Goal: Task Accomplishment & Management: Manage account settings

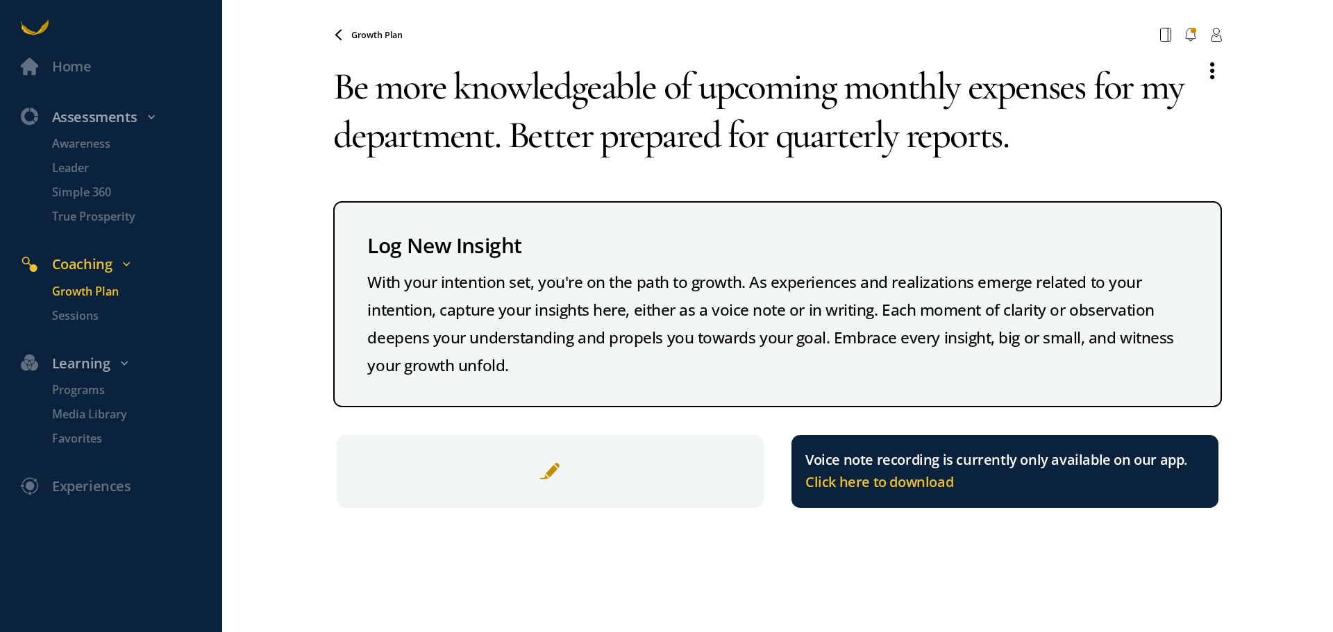
click at [85, 289] on p "Growth Plan" at bounding box center [135, 291] width 167 height 17
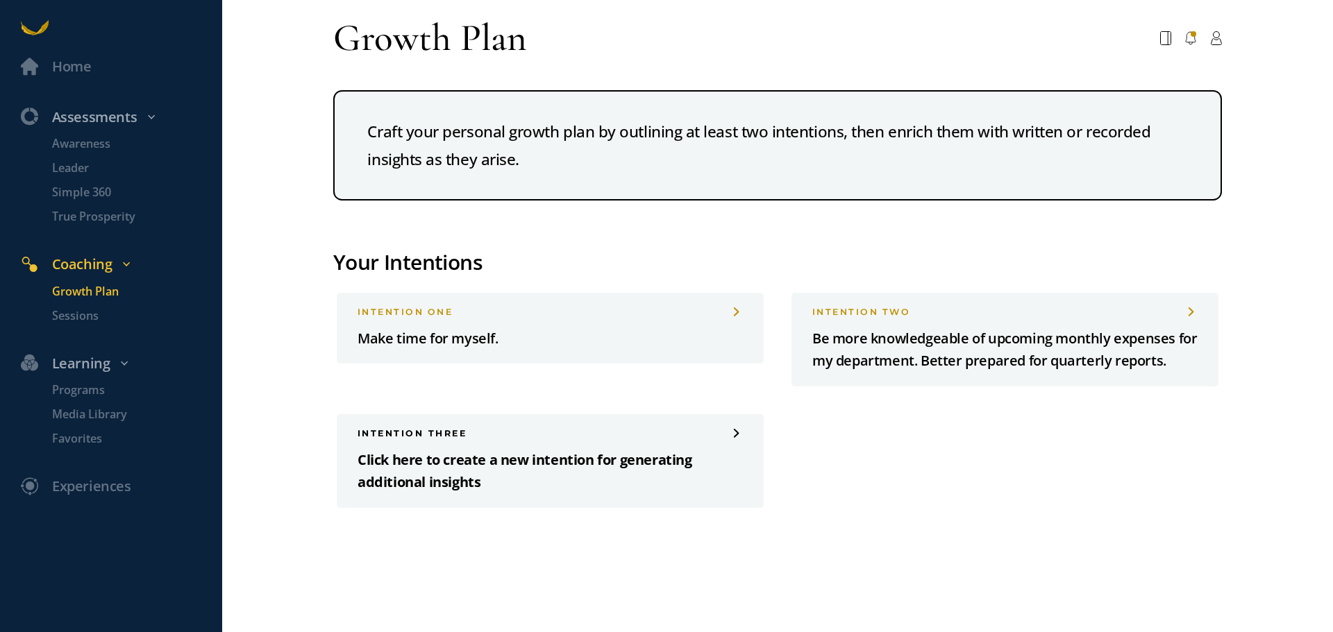
click at [403, 467] on p "Click here to create a new intention for generating additional insights" at bounding box center [549, 471] width 385 height 45
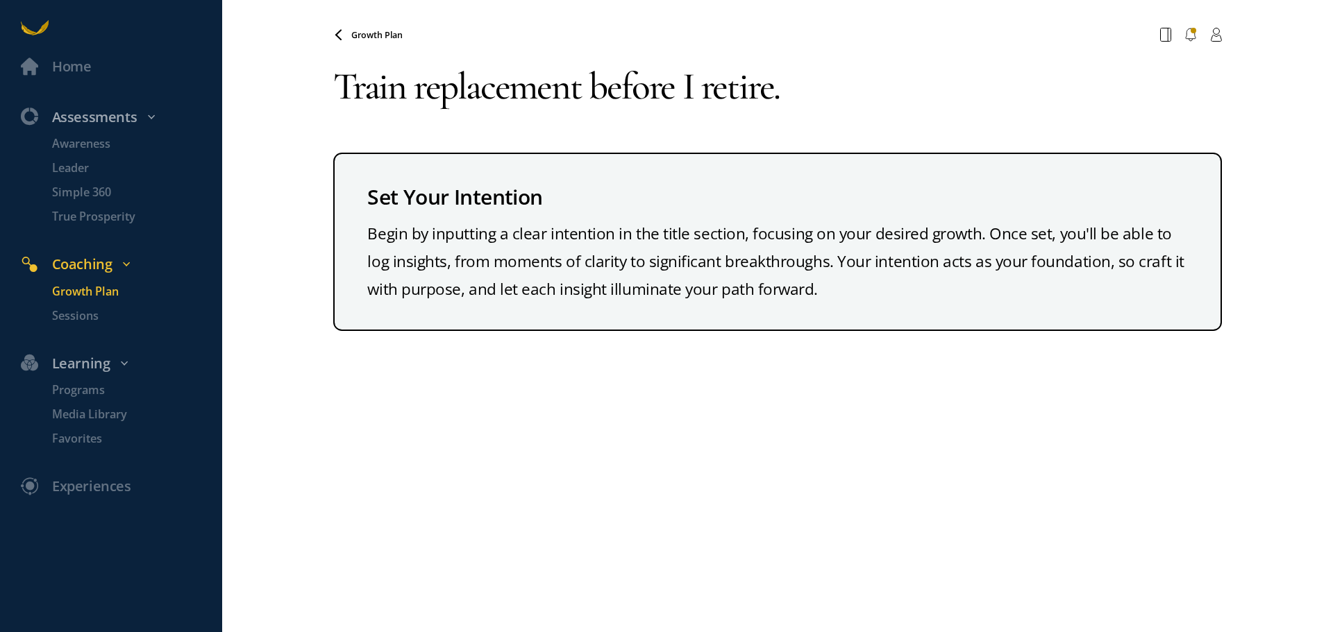
type textarea "Train replacement before I retire."
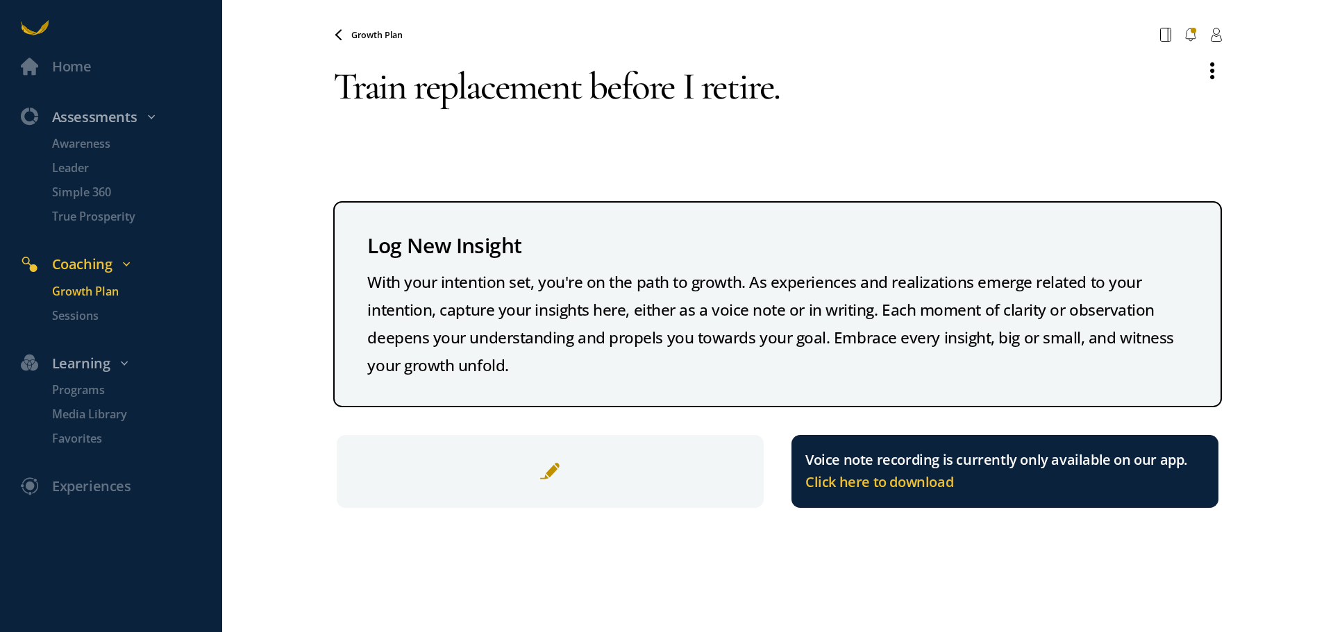
click at [552, 473] on span at bounding box center [549, 471] width 21 height 21
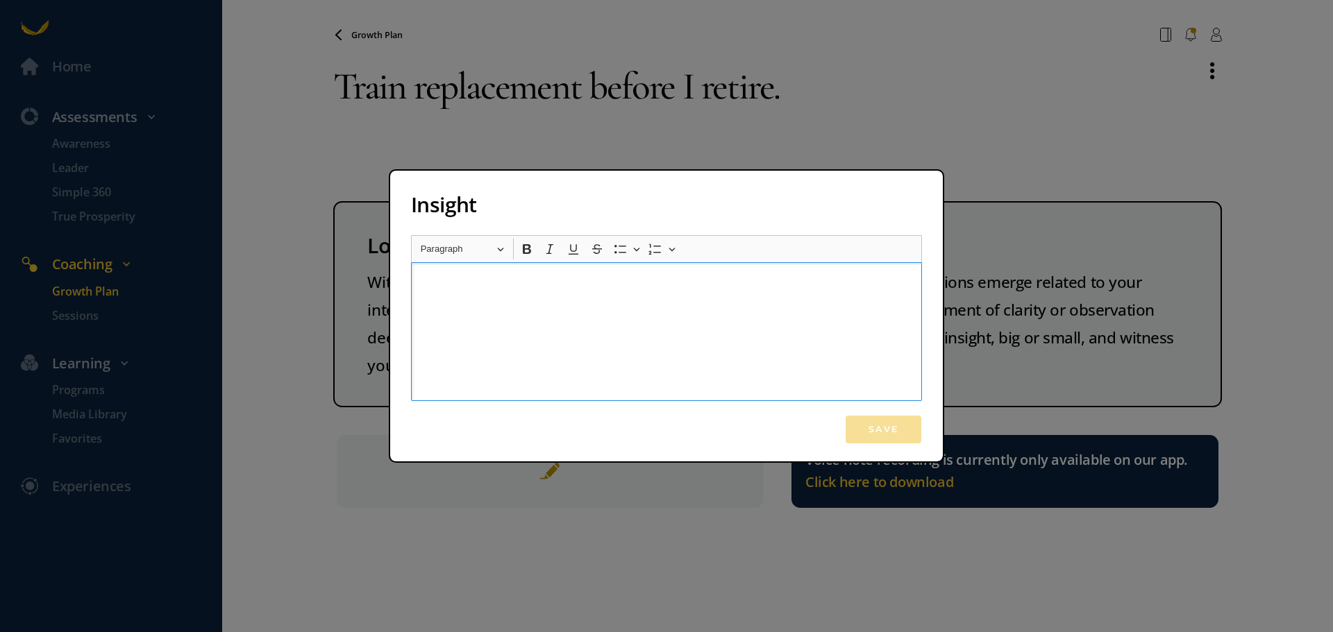
click at [452, 286] on p "Rich Text Editor, main" at bounding box center [666, 286] width 493 height 21
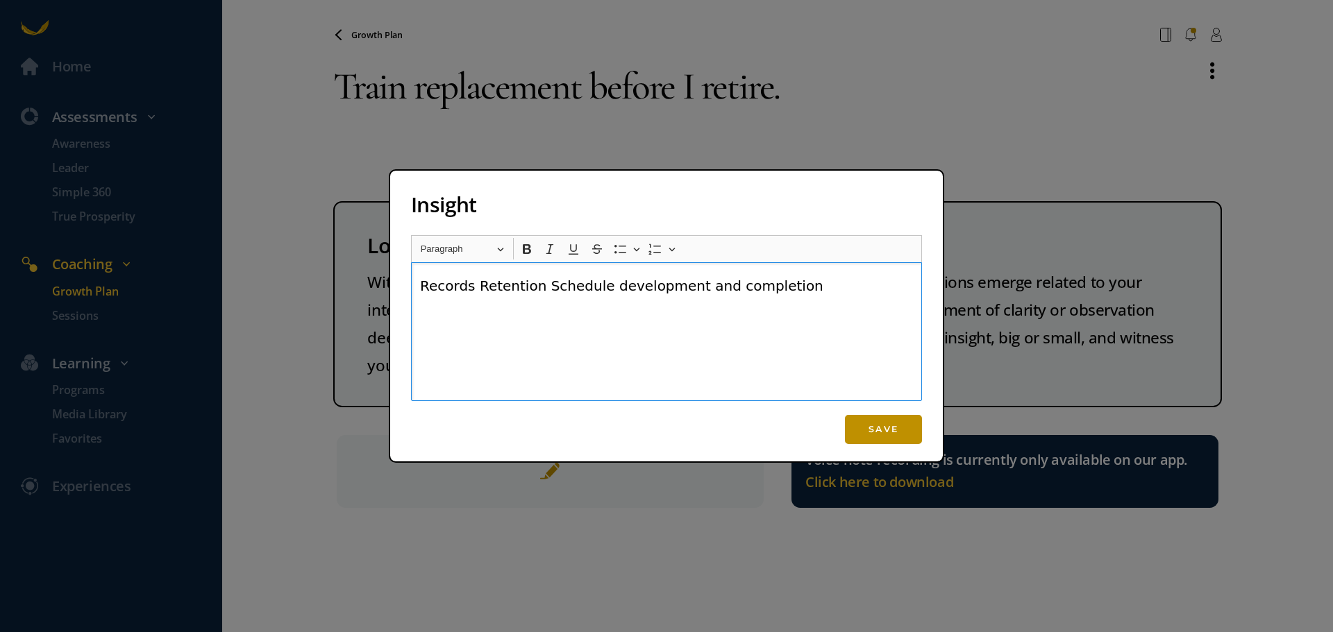
click at [884, 429] on button "Save" at bounding box center [883, 429] width 77 height 29
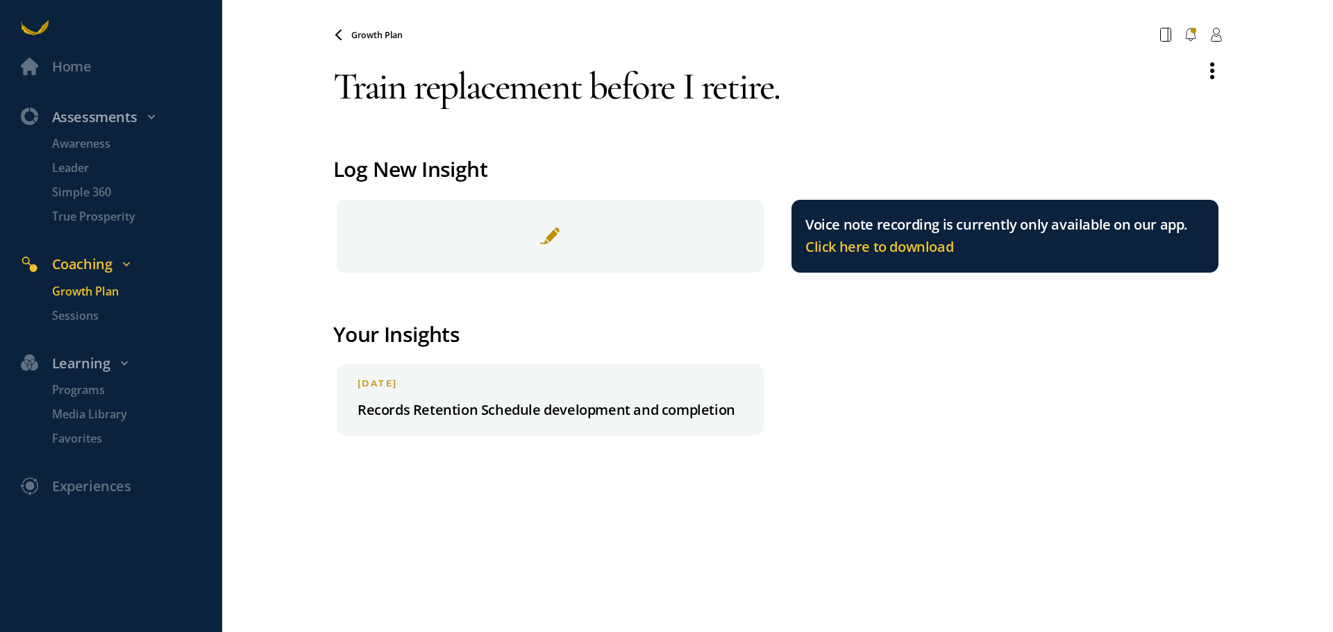
click at [790, 92] on textarea "Train replacement before I retire." at bounding box center [761, 87] width 857 height 76
click at [551, 238] on span at bounding box center [549, 236] width 21 height 21
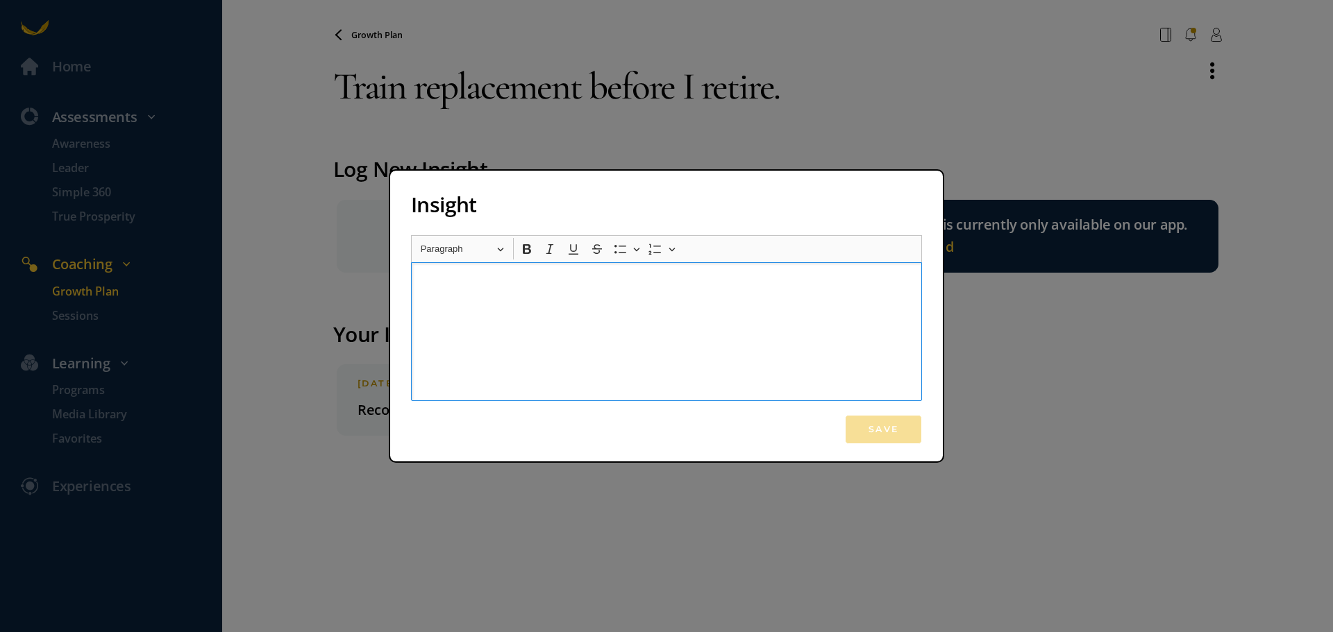
click at [462, 279] on p "Rich Text Editor, main" at bounding box center [666, 286] width 493 height 21
click at [868, 426] on button "Save" at bounding box center [883, 429] width 77 height 29
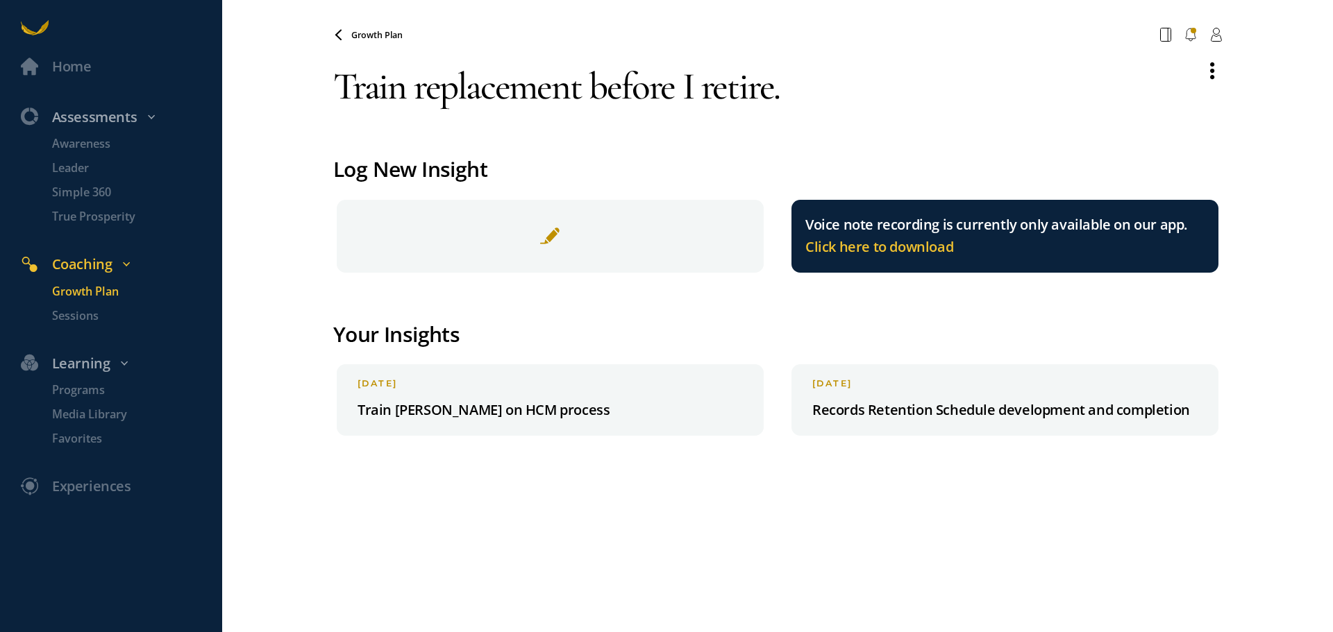
click at [1206, 72] on span at bounding box center [1212, 70] width 17 height 16
click at [1099, 69] on span "Archive Intention" at bounding box center [1132, 71] width 88 height 14
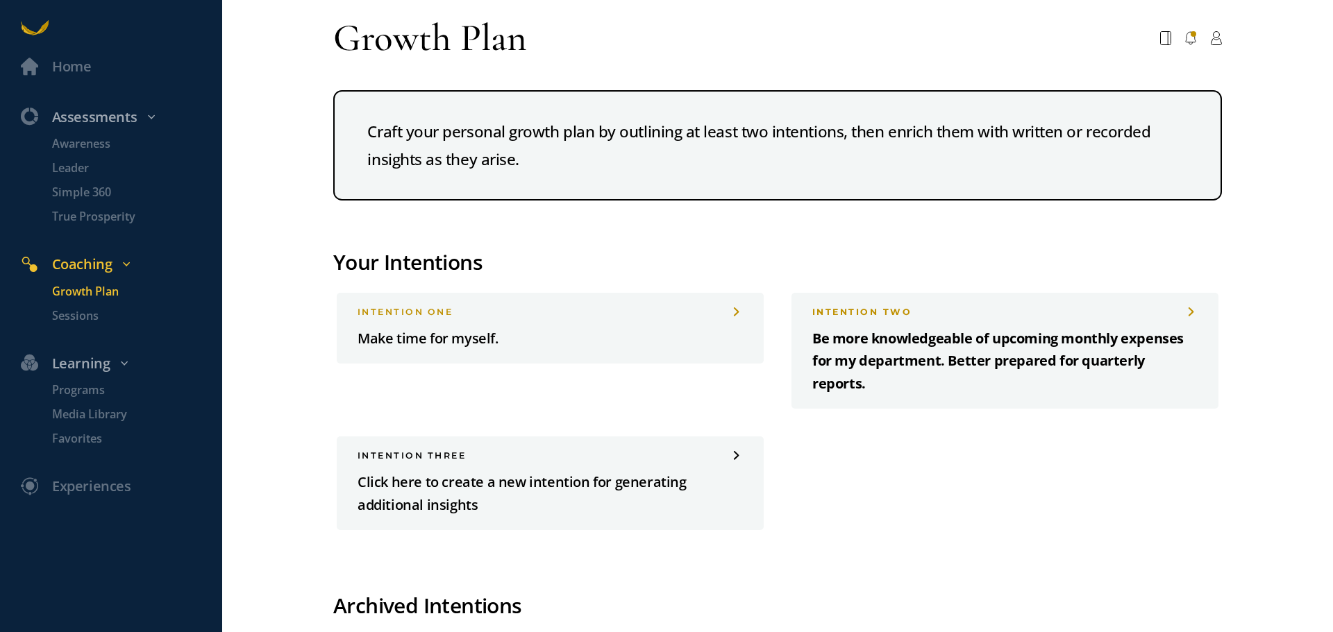
click at [1186, 310] on span at bounding box center [1191, 311] width 11 height 9
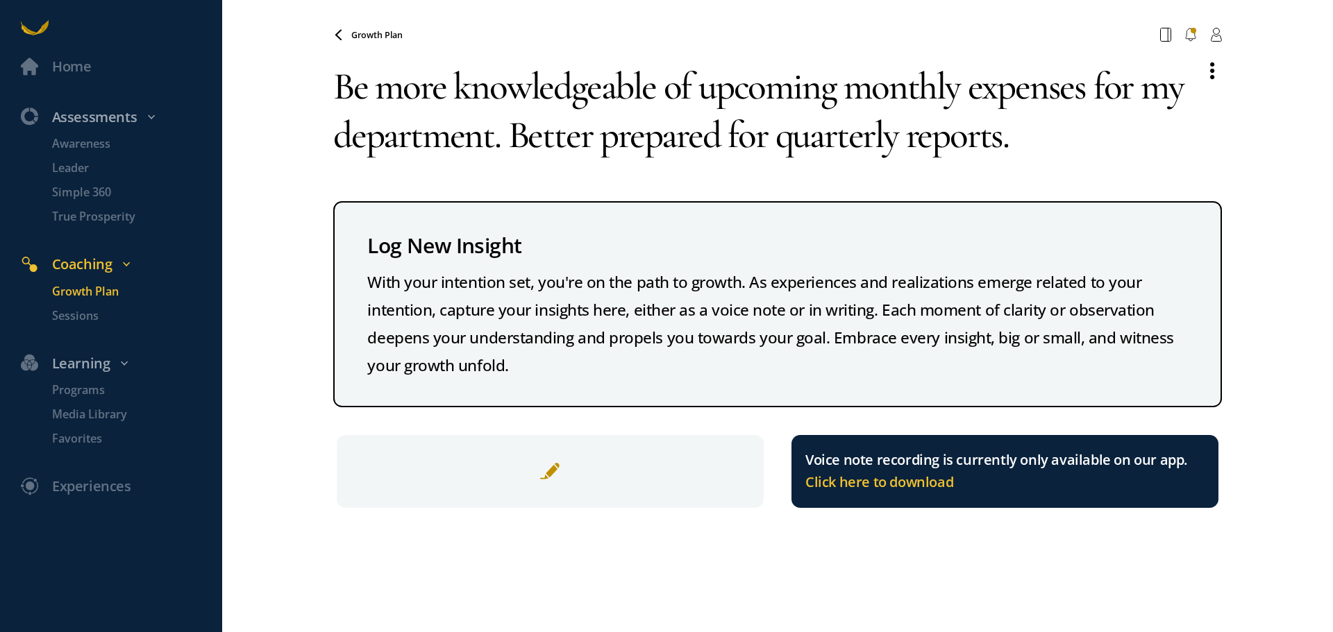
click at [84, 284] on p "Growth Plan" at bounding box center [135, 291] width 167 height 17
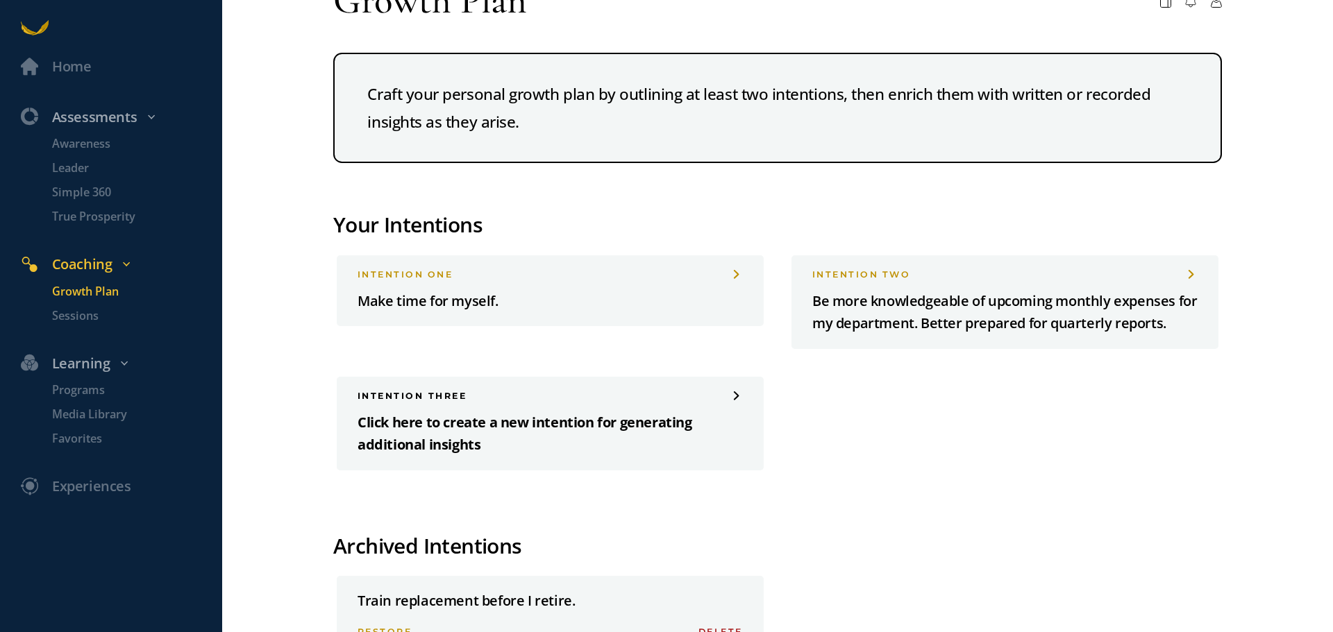
scroll to position [112, 0]
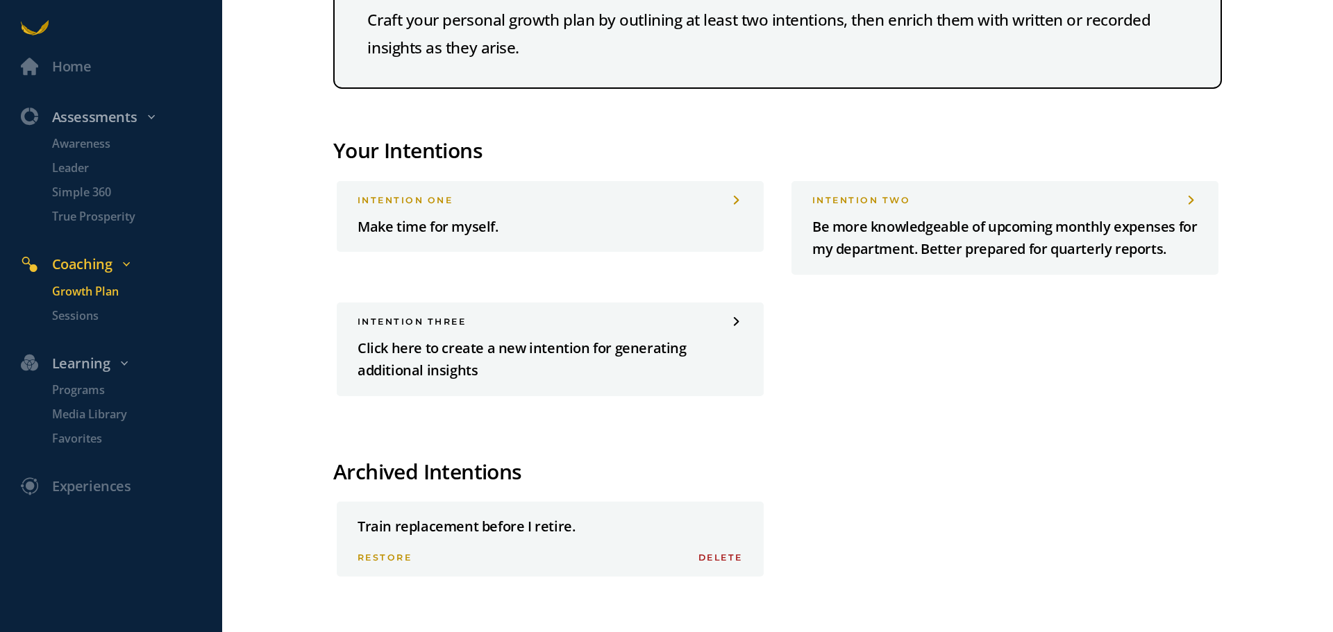
click at [377, 553] on span "restore" at bounding box center [384, 557] width 55 height 10
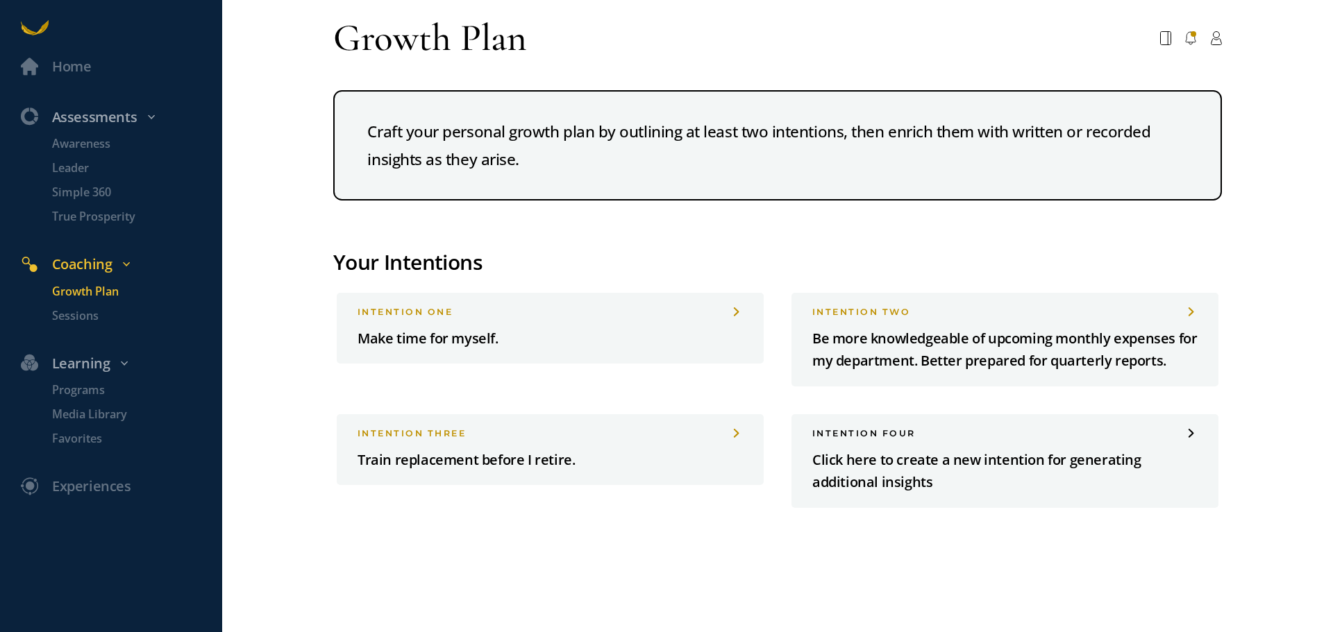
scroll to position [0, 0]
click at [93, 135] on p "Awareness" at bounding box center [135, 143] width 167 height 17
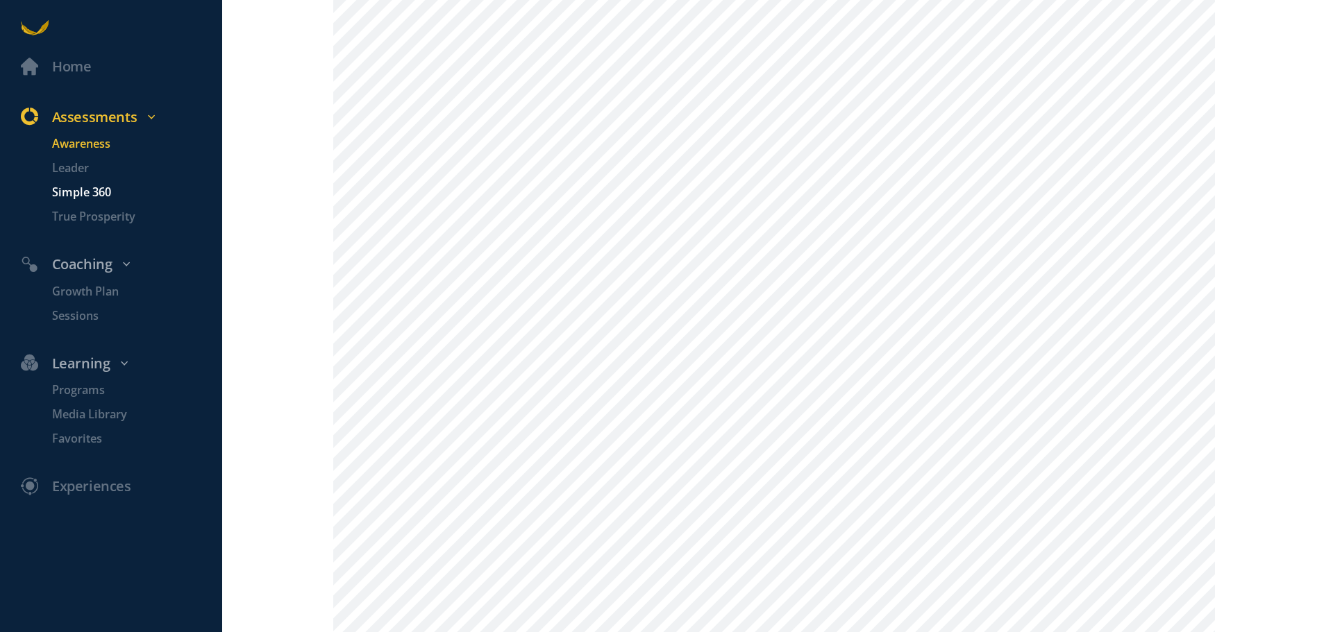
click at [96, 189] on p "Simple 360" at bounding box center [135, 192] width 167 height 17
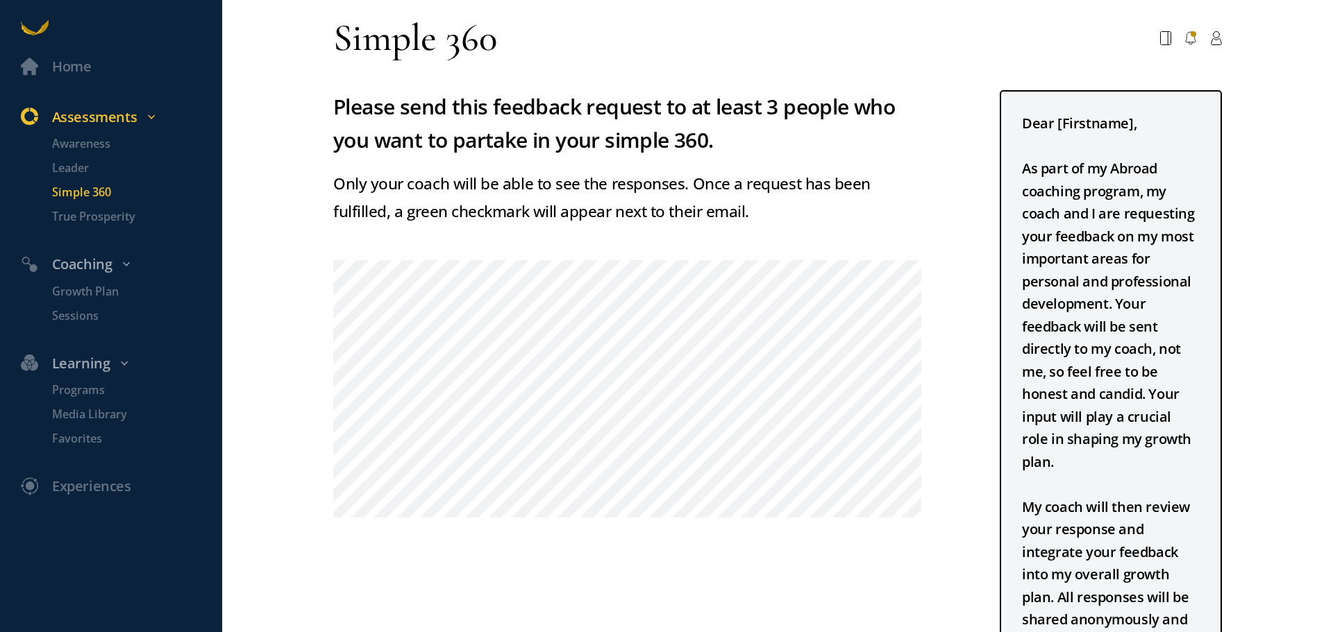
click at [90, 116] on div "Assessments" at bounding box center [119, 117] width 219 height 23
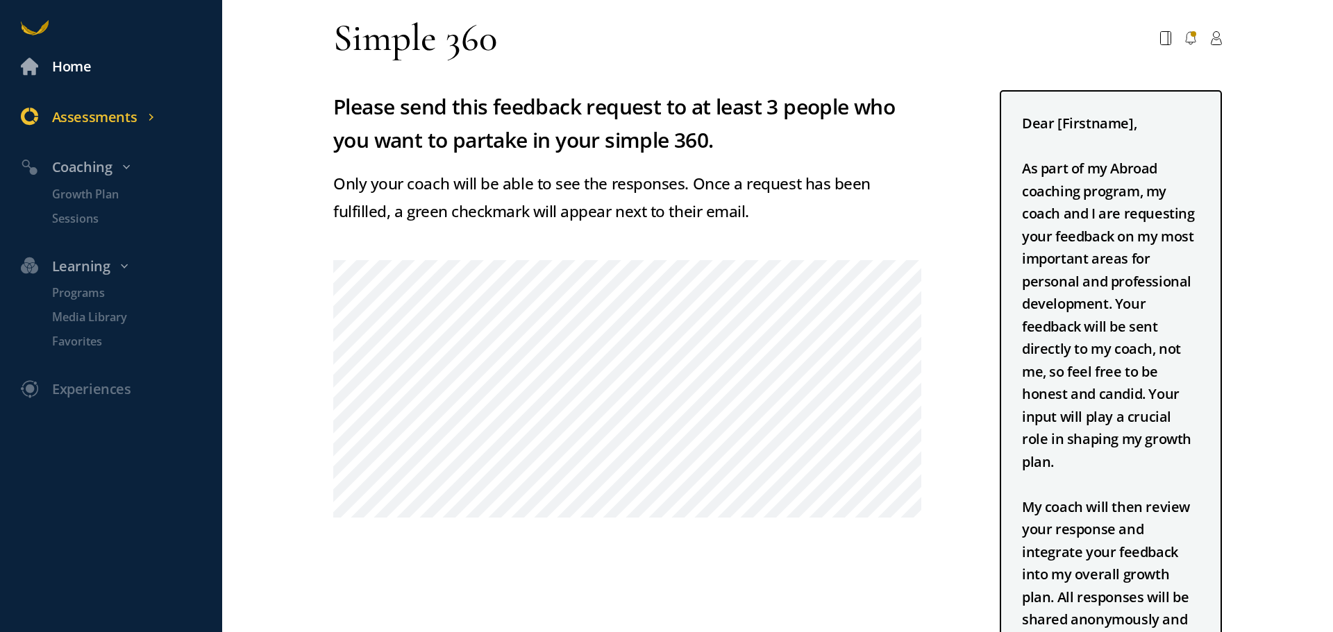
click at [69, 62] on div "Home" at bounding box center [71, 67] width 39 height 23
